Goal: Book appointment/travel/reservation

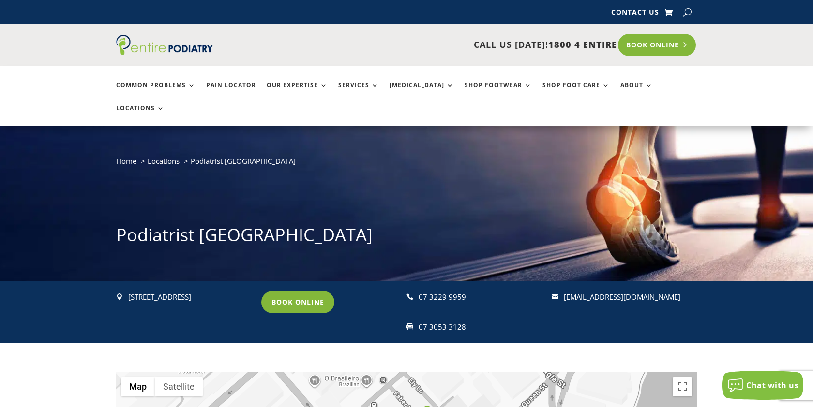
click at [654, 43] on link "Book Online" at bounding box center [657, 45] width 78 height 22
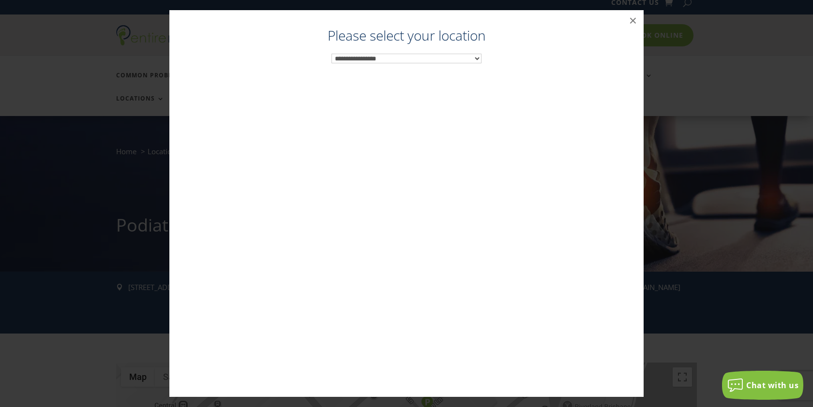
scroll to position [10, 0]
click at [631, 20] on button "×" at bounding box center [632, 20] width 21 height 21
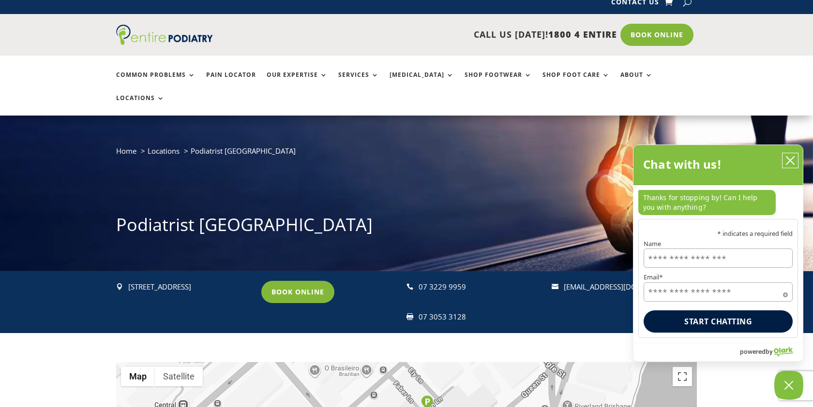
click at [788, 159] on icon "close chatbox" at bounding box center [790, 161] width 10 height 10
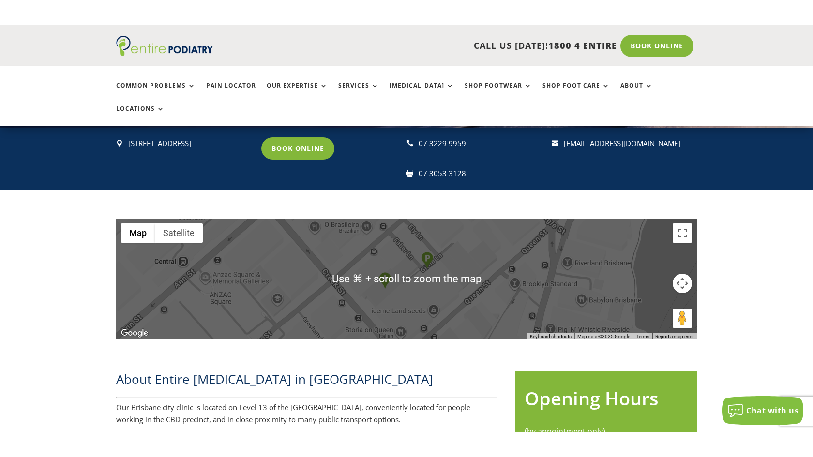
scroll to position [219, 0]
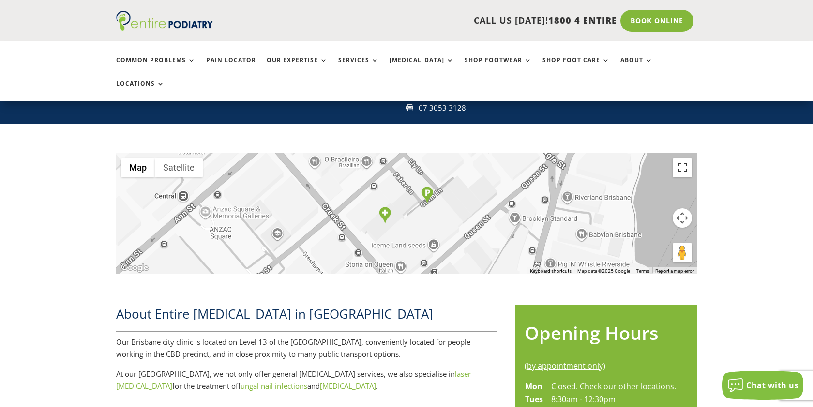
click at [686, 158] on button "Toggle fullscreen view" at bounding box center [681, 167] width 19 height 19
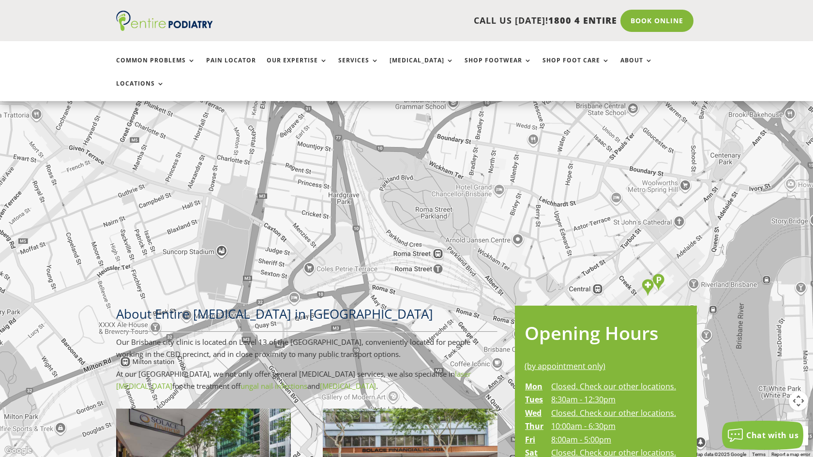
click at [794, 186] on div at bounding box center [406, 228] width 813 height 457
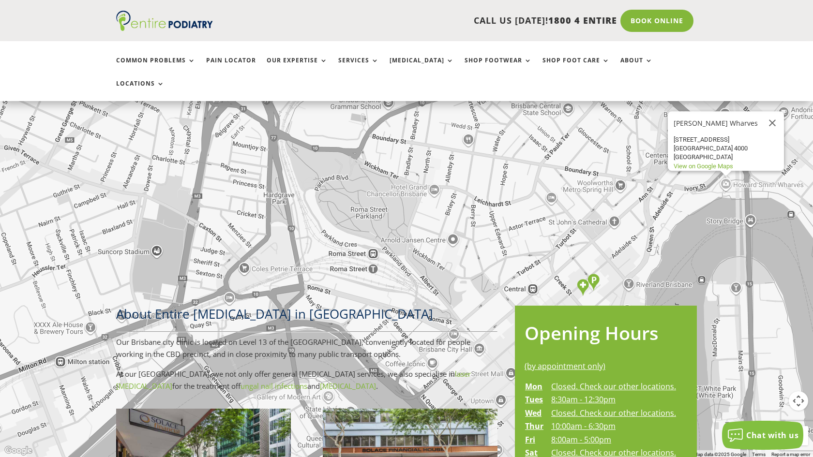
click at [791, 183] on div "[PERSON_NAME] Wharves [PERSON_NAME] Wharves [STREET_ADDRESS] View on Google Maps" at bounding box center [406, 228] width 813 height 457
click at [683, 219] on div "[PERSON_NAME] Wharves [PERSON_NAME] Wharves [STREET_ADDRESS] View on Google Maps" at bounding box center [406, 228] width 813 height 457
click at [683, 215] on div "[PERSON_NAME] Wharves [PERSON_NAME] Wharves [STREET_ADDRESS] View on Google Maps" at bounding box center [406, 228] width 813 height 457
click at [674, 212] on div "[PERSON_NAME] Wharves [PERSON_NAME] Wharves [STREET_ADDRESS] View on Google Maps" at bounding box center [406, 228] width 813 height 457
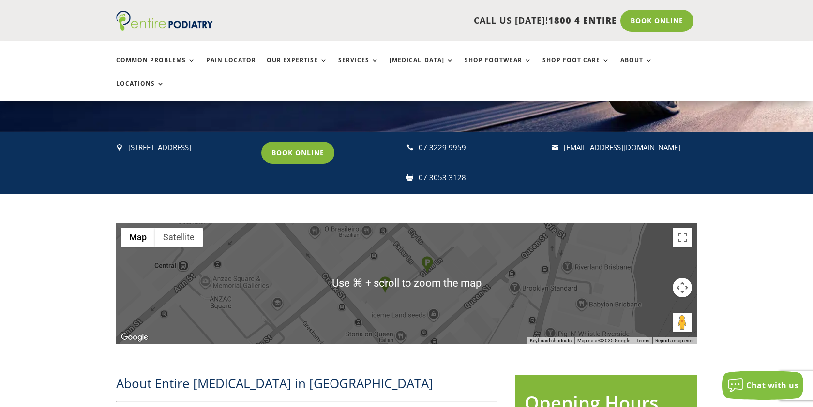
scroll to position [200, 0]
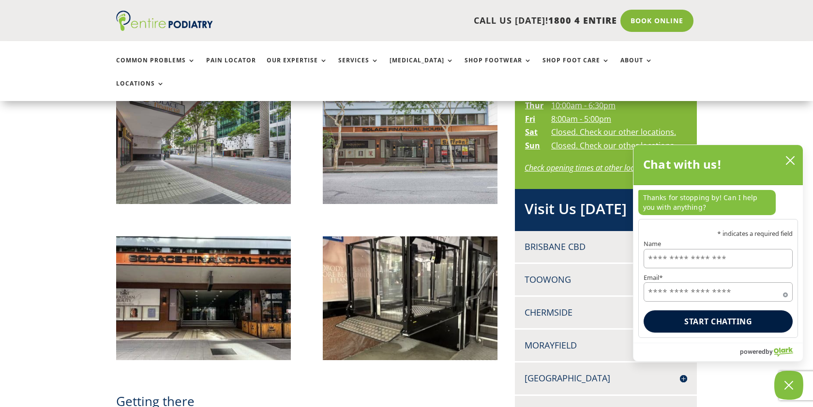
scroll to position [185, 0]
